Goal: Information Seeking & Learning: Find specific fact

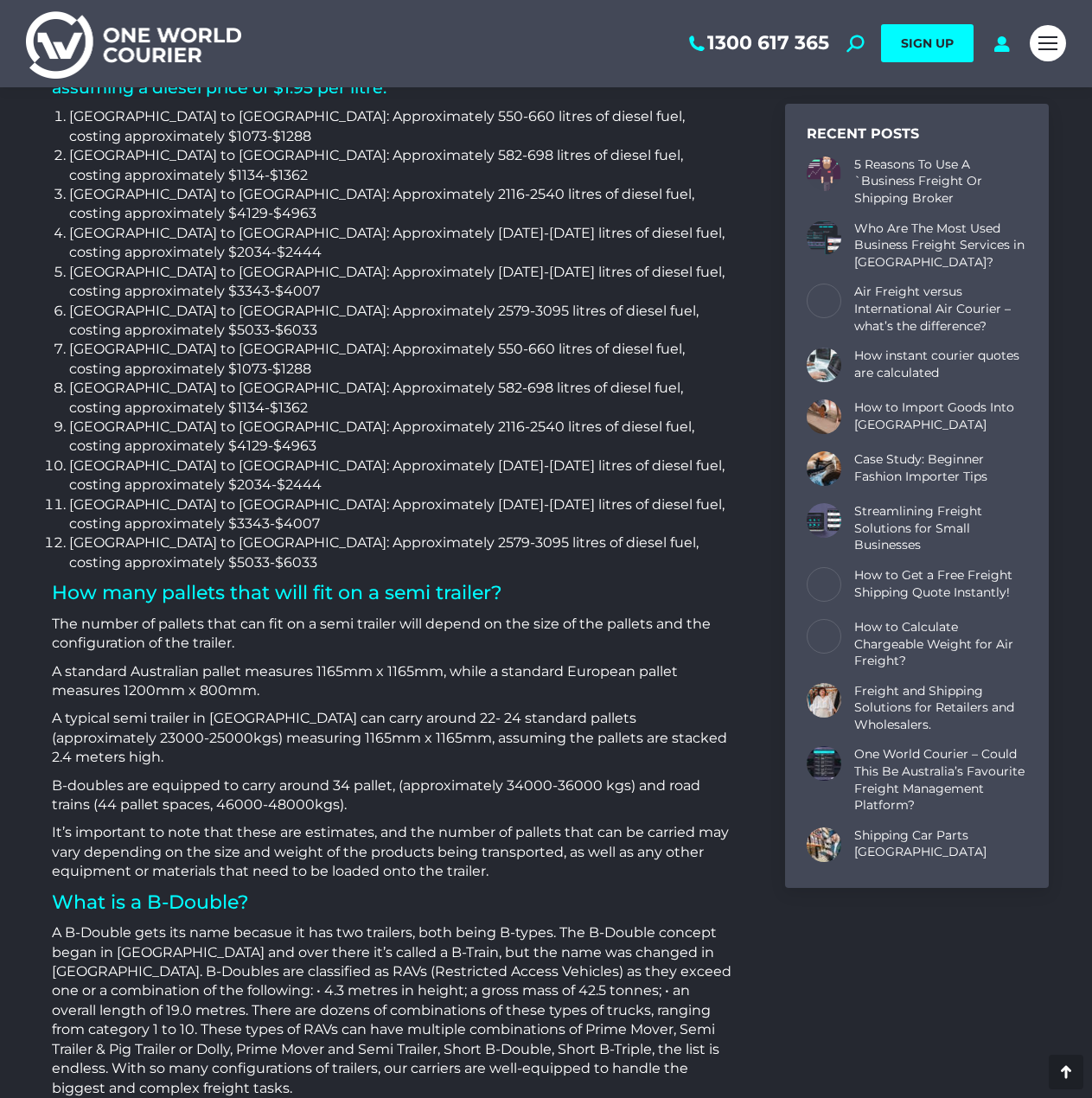
click at [273, 457] on li "[GEOGRAPHIC_DATA] to [GEOGRAPHIC_DATA]: Approximately [DATE]-[DATE] litres of d…" at bounding box center [400, 476] width 664 height 39
drag, startPoint x: 132, startPoint y: 353, endPoint x: 235, endPoint y: 353, distance: 103.0
click at [233, 495] on li "[GEOGRAPHIC_DATA] to [GEOGRAPHIC_DATA]: Approximately [DATE]-[DATE] litres of d…" at bounding box center [400, 514] width 664 height 39
click at [235, 495] on li "[GEOGRAPHIC_DATA] to [GEOGRAPHIC_DATA]: Approximately [DATE]-[DATE] litres of d…" at bounding box center [400, 514] width 664 height 39
drag, startPoint x: 140, startPoint y: 382, endPoint x: 374, endPoint y: 381, distance: 234.0
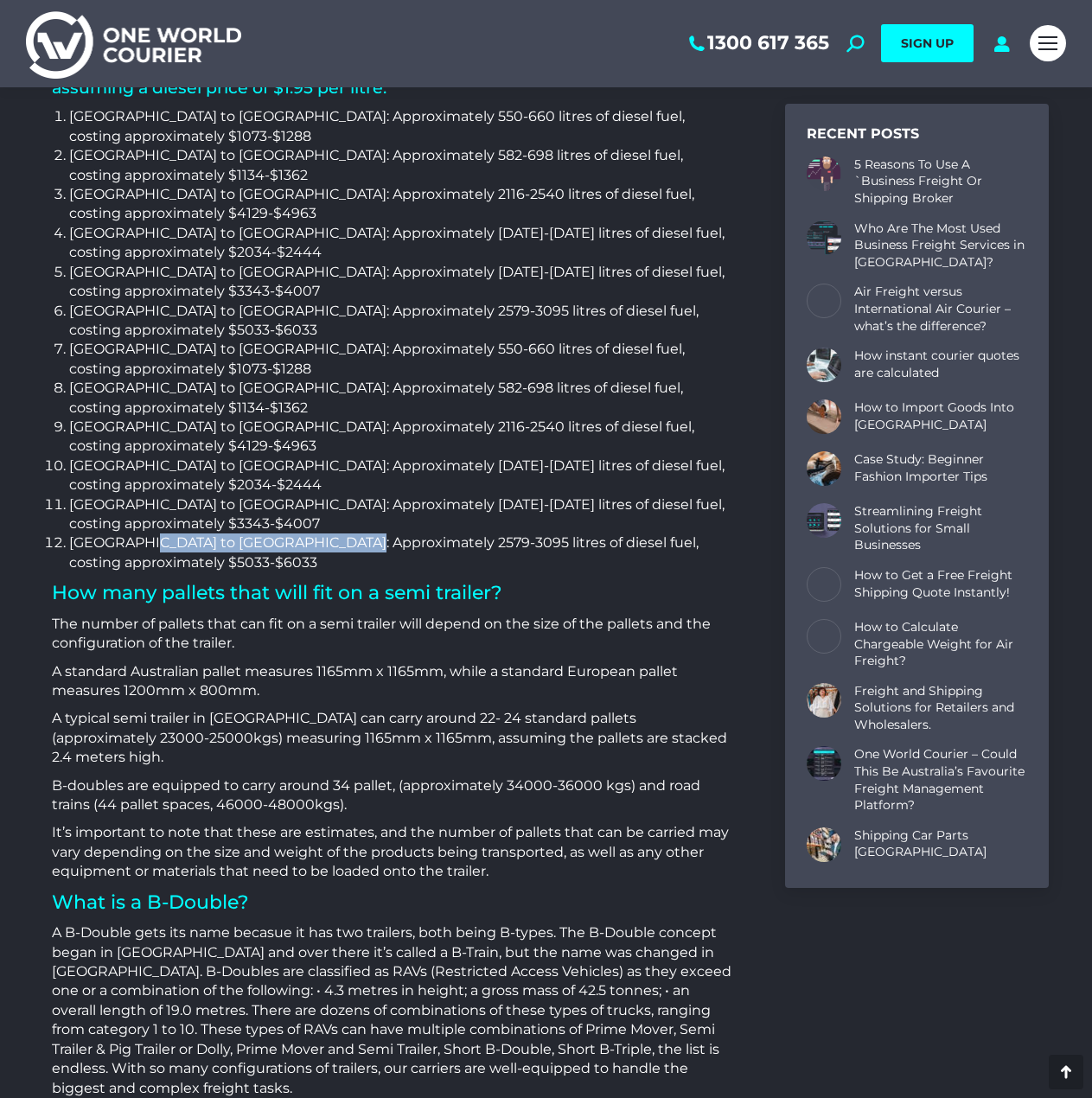
click at [368, 533] on li "[GEOGRAPHIC_DATA] to [GEOGRAPHIC_DATA]: Approximately 2579-3095 litres of diese…" at bounding box center [400, 552] width 664 height 39
click at [374, 533] on li "[GEOGRAPHIC_DATA] to [GEOGRAPHIC_DATA]: Approximately 2579-3095 litres of diese…" at bounding box center [400, 552] width 664 height 39
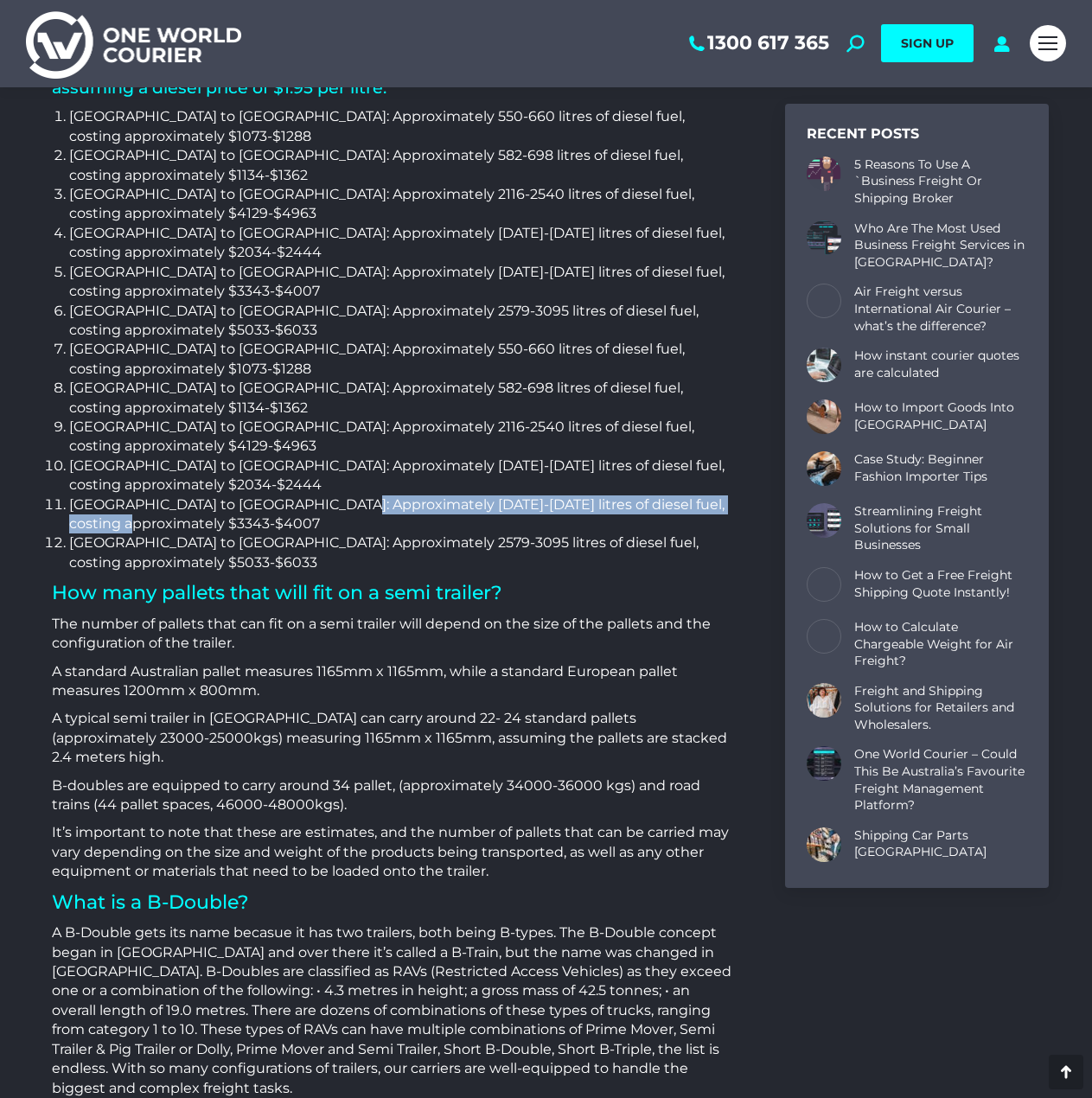
drag, startPoint x: 411, startPoint y: 355, endPoint x: 457, endPoint y: 367, distance: 47.5
click at [457, 495] on li "[GEOGRAPHIC_DATA] to [GEOGRAPHIC_DATA]: Approximately [DATE]-[DATE] litres of d…" at bounding box center [400, 514] width 664 height 39
click at [460, 495] on li "[GEOGRAPHIC_DATA] to [GEOGRAPHIC_DATA]: Approximately [DATE]-[DATE] litres of d…" at bounding box center [400, 514] width 664 height 39
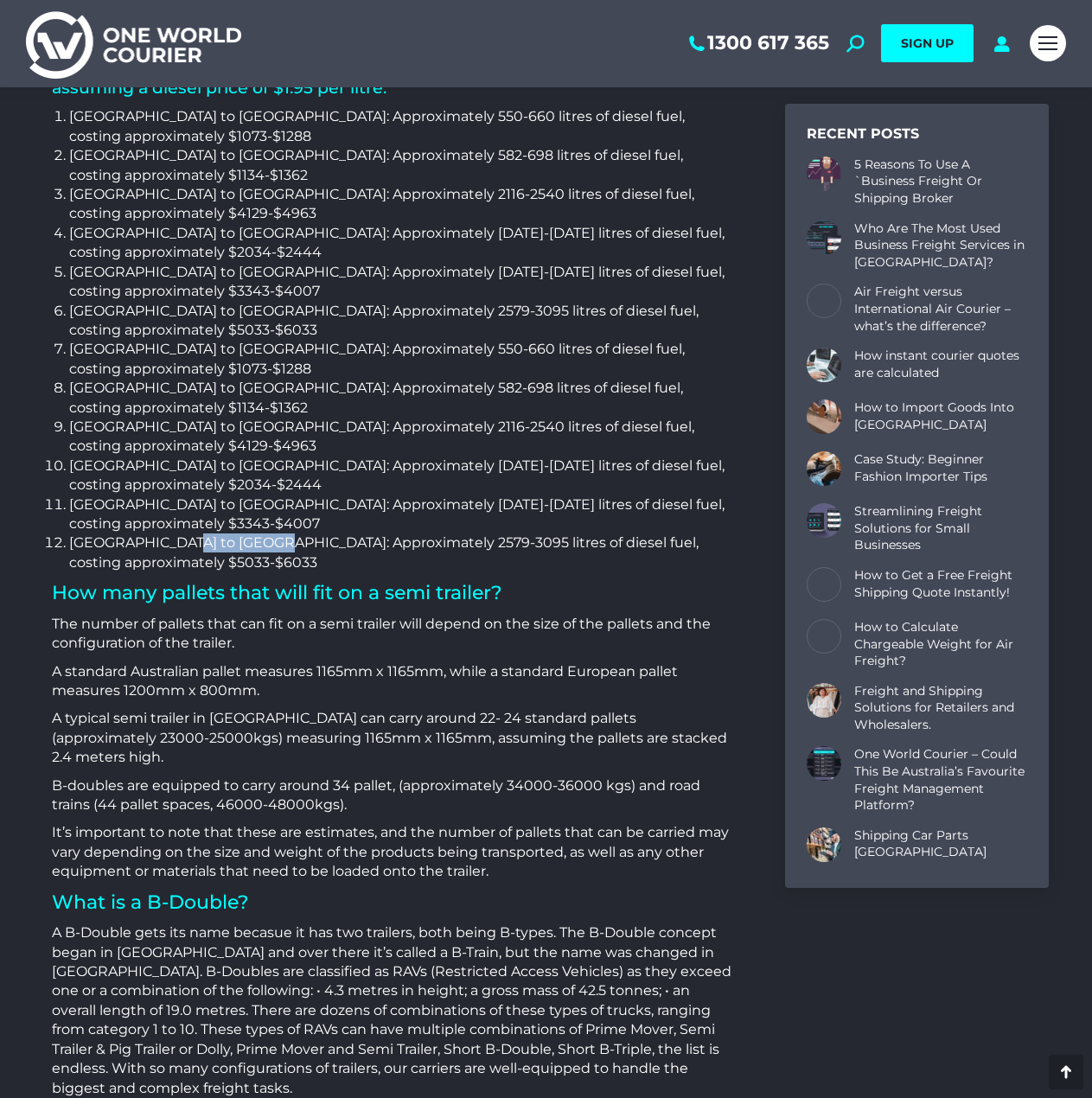
drag, startPoint x: 236, startPoint y: 391, endPoint x: 313, endPoint y: 386, distance: 77.2
click at [311, 533] on li "[GEOGRAPHIC_DATA] to [GEOGRAPHIC_DATA]: Approximately 2579-3095 litres of diese…" at bounding box center [400, 552] width 664 height 39
click at [313, 533] on li "[GEOGRAPHIC_DATA] to [GEOGRAPHIC_DATA]: Approximately 2579-3095 litres of diese…" at bounding box center [400, 552] width 664 height 39
click at [632, 709] on p "A typical semi trailer in [GEOGRAPHIC_DATA] can carry around 22- 24 standard pa…" at bounding box center [392, 738] width 681 height 58
drag, startPoint x: 234, startPoint y: 587, endPoint x: 475, endPoint y: 585, distance: 241.0
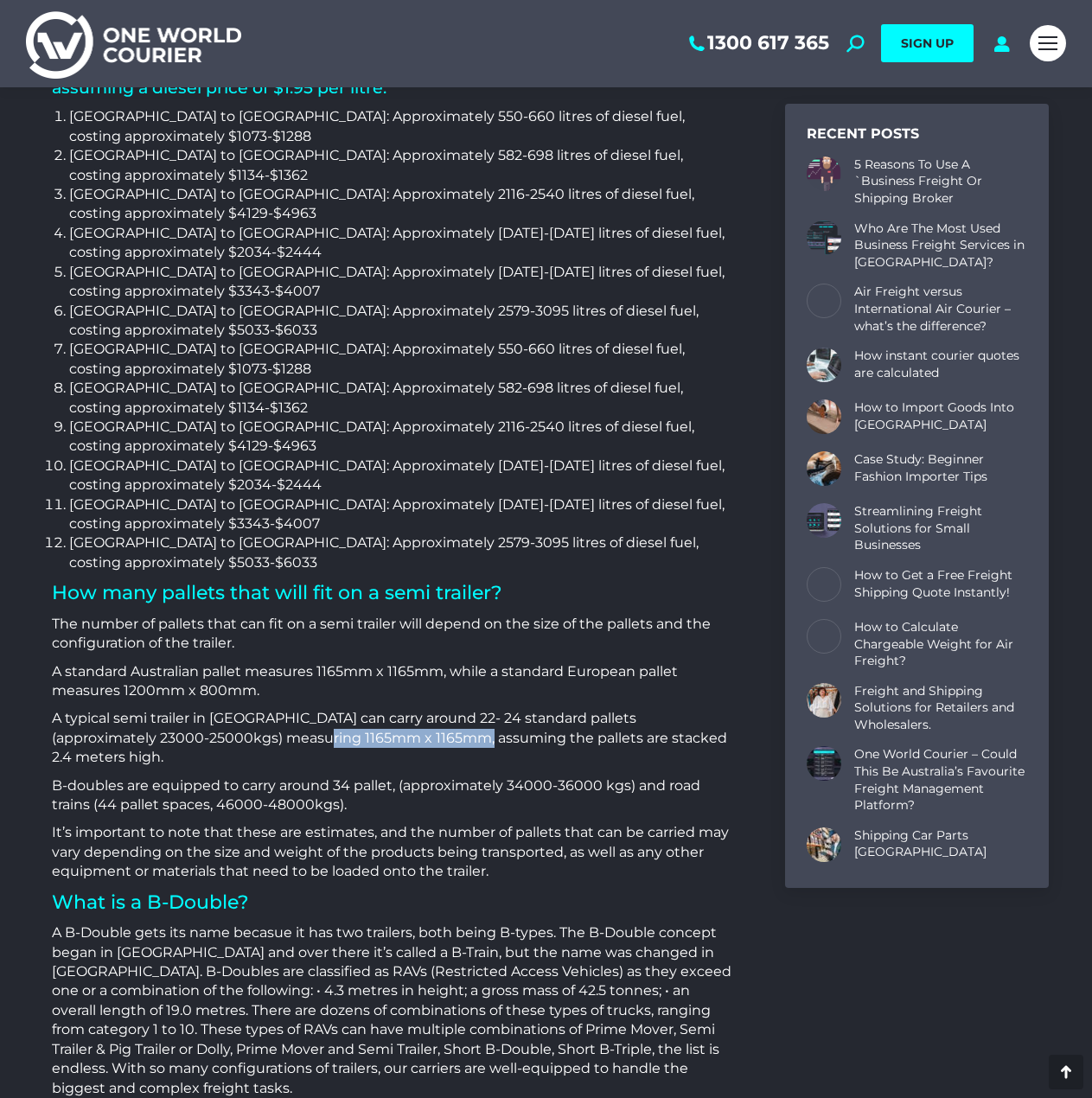
click at [471, 709] on p "A typical semi trailer in [GEOGRAPHIC_DATA] can carry around 22- 24 standard pa…" at bounding box center [392, 738] width 681 height 58
click at [476, 709] on p "A typical semi trailer in [GEOGRAPHIC_DATA] can carry around 22- 24 standard pa…" at bounding box center [392, 738] width 681 height 58
drag, startPoint x: 206, startPoint y: 603, endPoint x: 408, endPoint y: 608, distance: 202.1
click at [404, 777] on p "B-doubles are equipped to carry around 34 pallet, (approximately 34000-36000 kg…" at bounding box center [392, 796] width 681 height 39
click at [419, 777] on p "B-doubles are equipped to carry around 34 pallet, (approximately 34000-36000 kg…" at bounding box center [392, 796] width 681 height 39
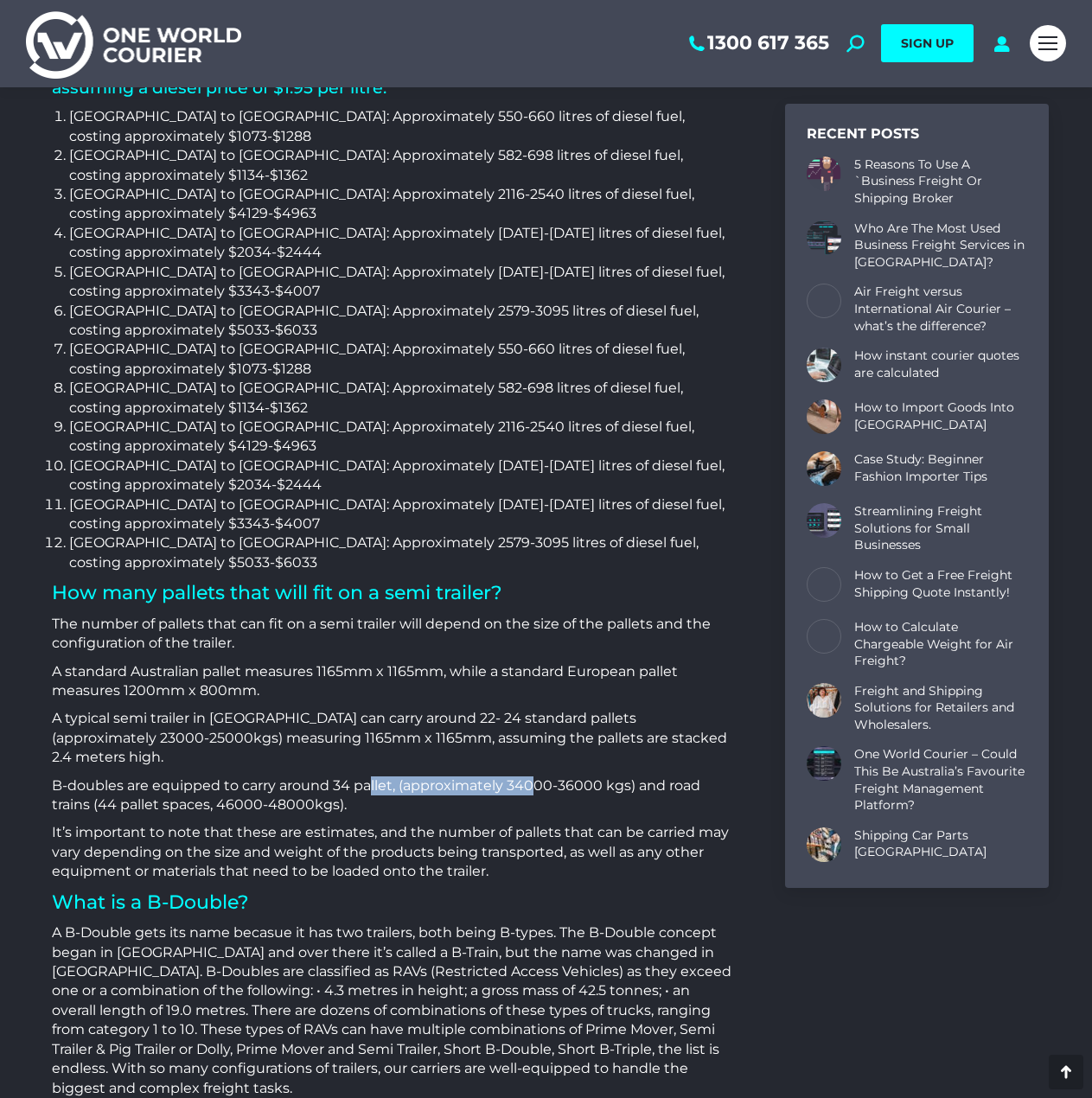
drag, startPoint x: 375, startPoint y: 614, endPoint x: 533, endPoint y: 616, distance: 158.0
click at [532, 777] on p "B-doubles are equipped to carry around 34 pallet, (approximately 34000-36000 kg…" at bounding box center [392, 796] width 681 height 39
click at [533, 777] on p "B-doubles are equipped to carry around 34 pallet, (approximately 34000-36000 kg…" at bounding box center [392, 796] width 681 height 39
drag, startPoint x: 328, startPoint y: 611, endPoint x: 676, endPoint y: 609, distance: 348.0
click at [676, 777] on p "B-doubles are equipped to carry around 34 pallet, (approximately 34000-36000 kg…" at bounding box center [392, 796] width 681 height 39
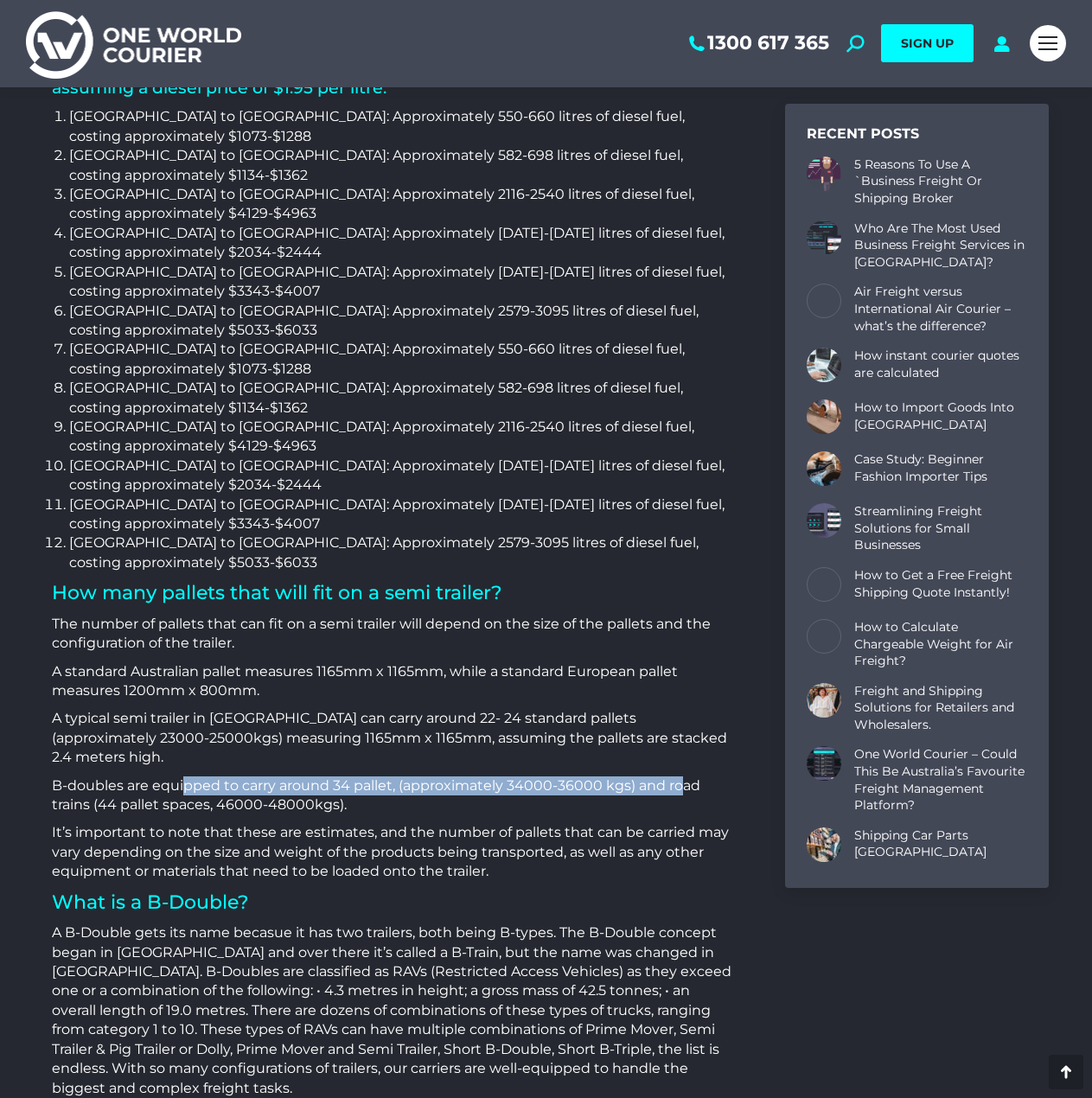
click at [677, 777] on p "B-doubles are equipped to carry around 34 pallet, (approximately 34000-36000 kg…" at bounding box center [392, 796] width 681 height 39
drag, startPoint x: 424, startPoint y: 614, endPoint x: 579, endPoint y: 622, distance: 155.2
click at [571, 777] on p "B-doubles are equipped to carry around 34 pallet, (approximately 34000-36000 kg…" at bounding box center [392, 796] width 681 height 39
click at [579, 777] on p "B-doubles are equipped to carry around 34 pallet, (approximately 34000-36000 kg…" at bounding box center [392, 796] width 681 height 39
drag, startPoint x: 98, startPoint y: 612, endPoint x: 181, endPoint y: 634, distance: 85.9
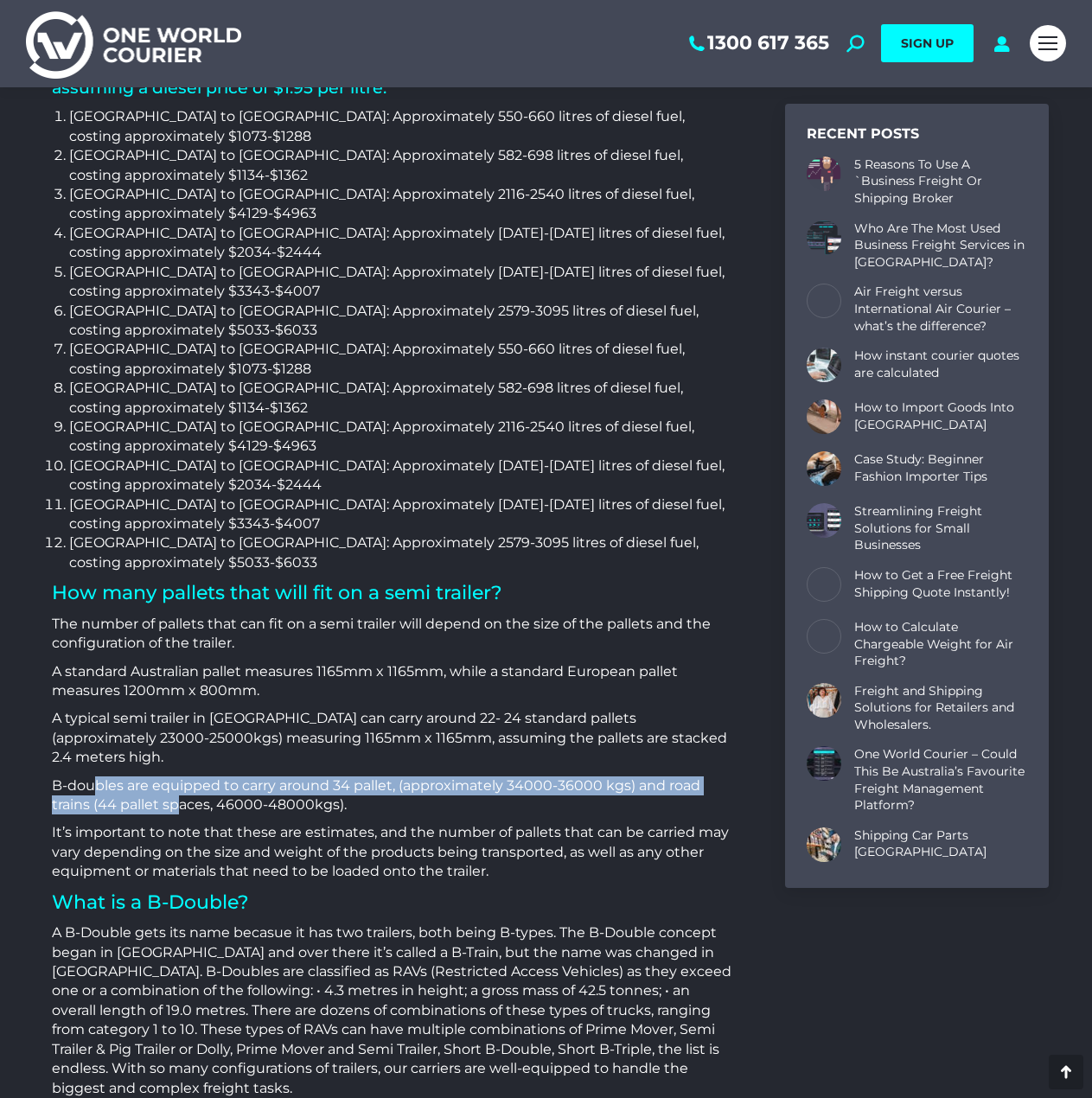
click at [181, 777] on p "B-doubles are equipped to carry around 34 pallet, (approximately 34000-36000 kg…" at bounding box center [392, 796] width 681 height 39
click at [182, 777] on p "B-doubles are equipped to carry around 34 pallet, (approximately 34000-36000 kg…" at bounding box center [392, 796] width 681 height 39
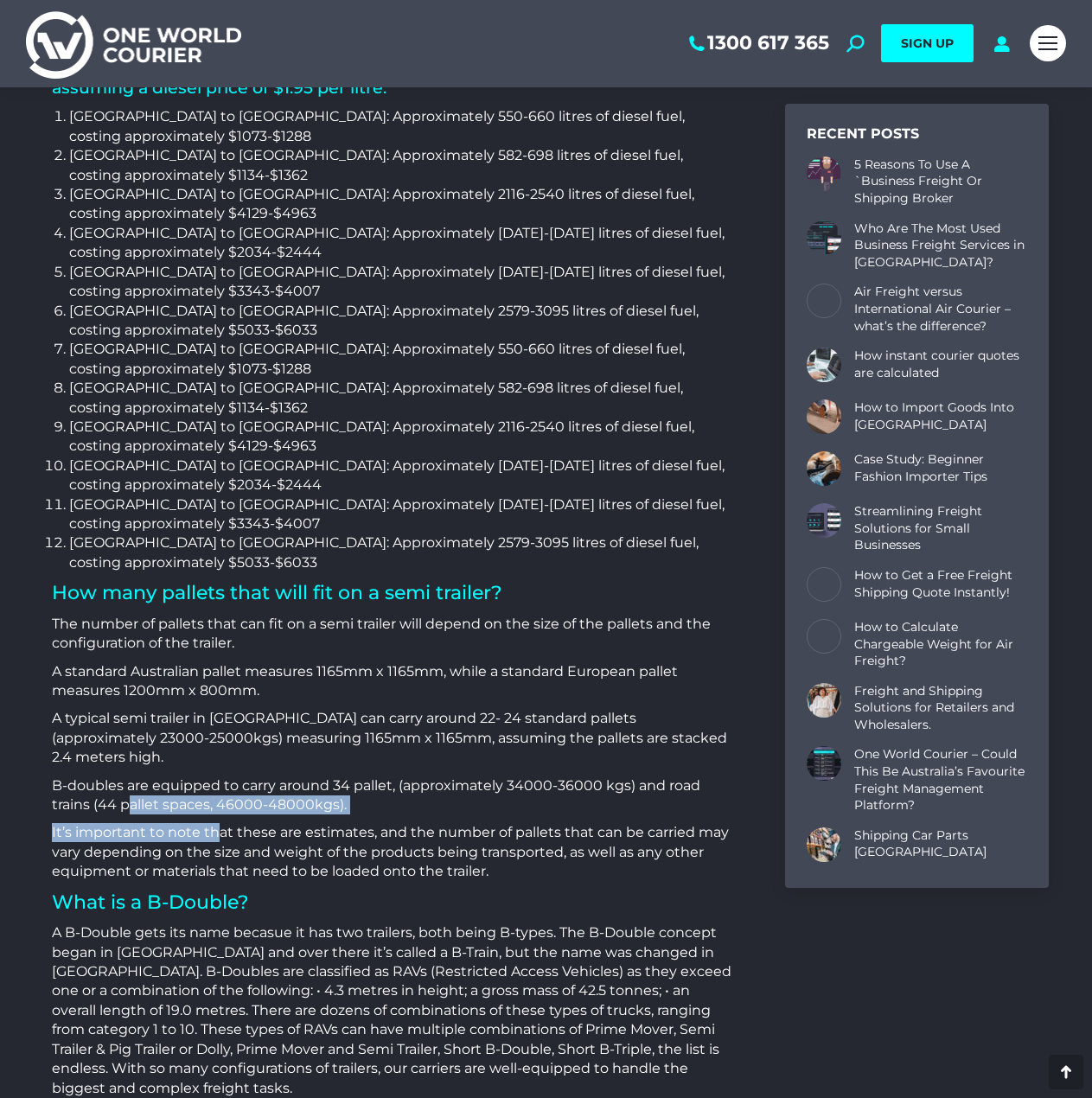
drag, startPoint x: 132, startPoint y: 638, endPoint x: 223, endPoint y: 658, distance: 93.2
click at [223, 658] on div "How much diesel fuel would be required for a semi trailer and truck? Calculatin…" at bounding box center [392, 474] width 681 height 1248
click at [224, 823] on p "It’s important to note that these are estimates, and the number of pallets that…" at bounding box center [392, 851] width 681 height 58
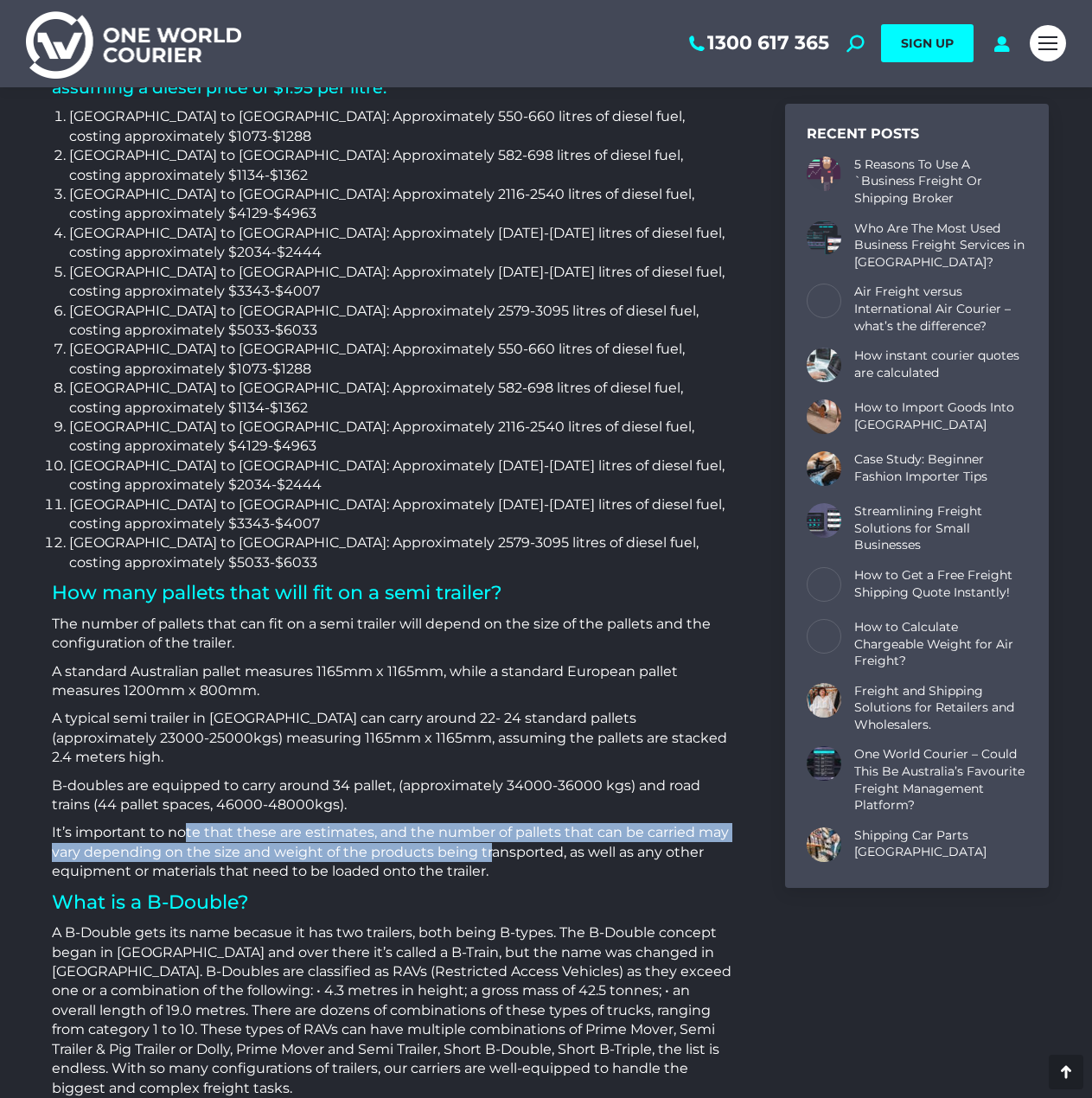
drag, startPoint x: 183, startPoint y: 660, endPoint x: 496, endPoint y: 675, distance: 313.4
click at [496, 823] on p "It’s important to note that these are estimates, and the number of pallets that…" at bounding box center [392, 851] width 681 height 58
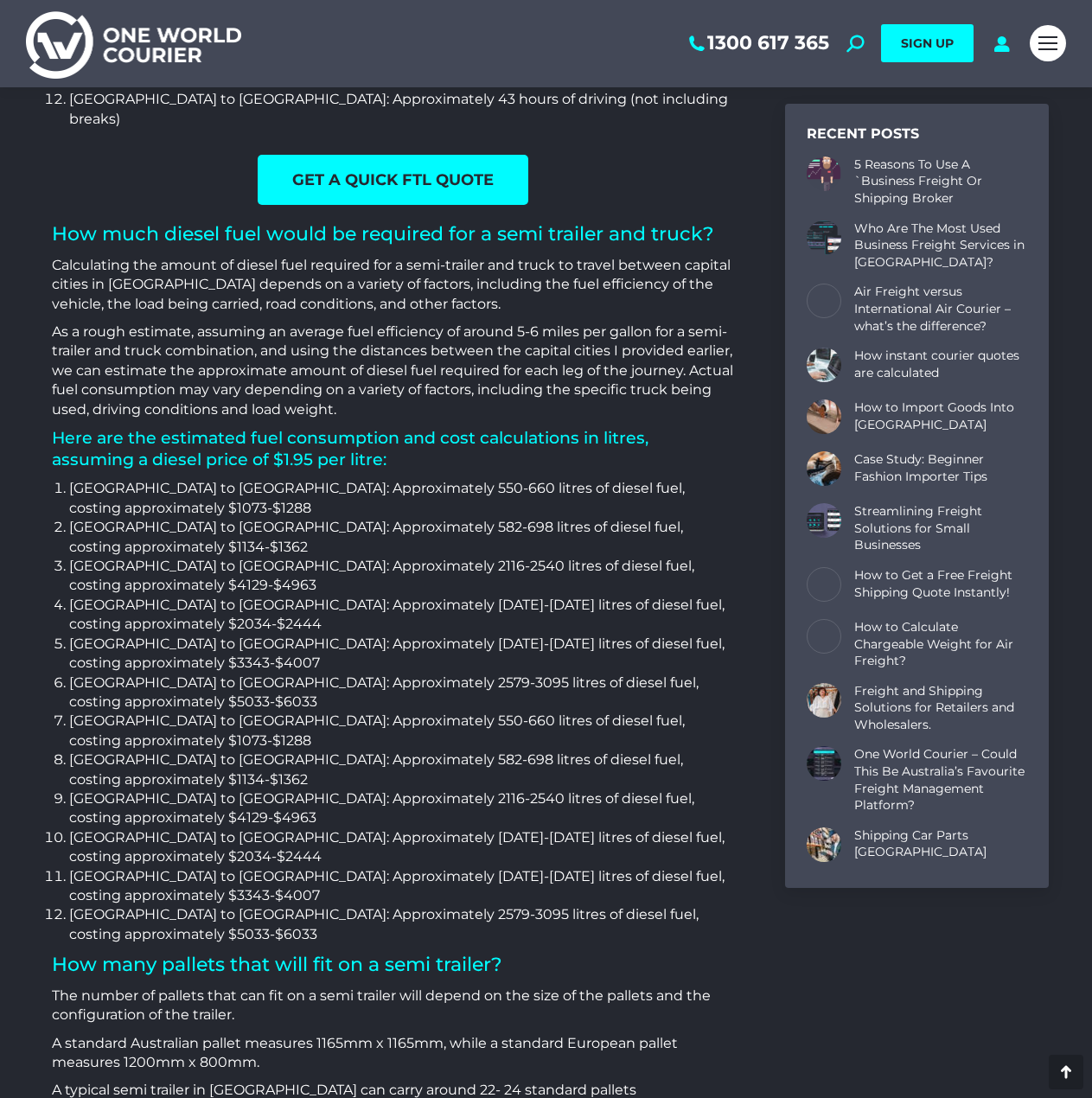
scroll to position [1595, 0]
